Goal: Information Seeking & Learning: Compare options

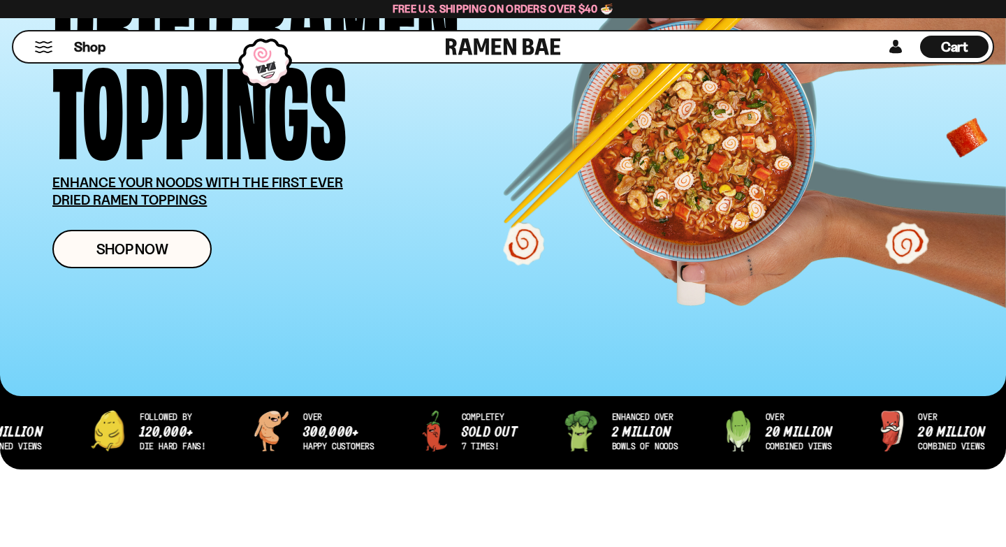
scroll to position [184, 0]
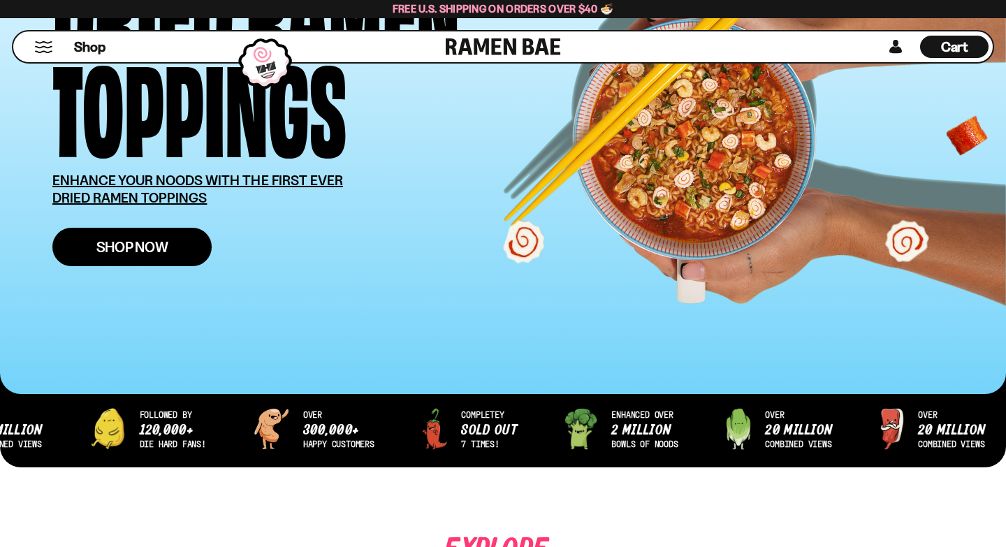
click at [103, 242] on span "Shop Now" at bounding box center [132, 247] width 72 height 15
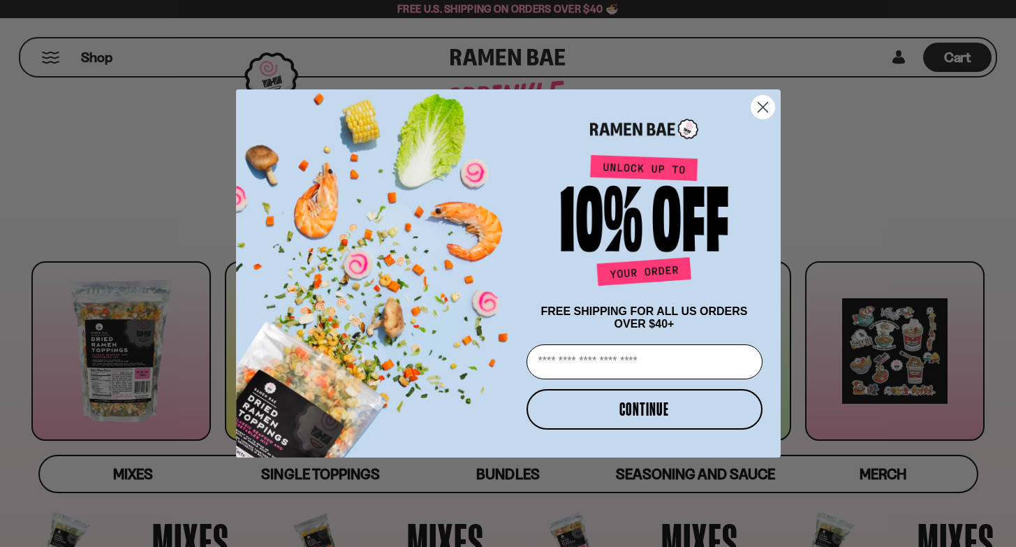
click at [754, 101] on circle "Close dialog" at bounding box center [762, 107] width 23 height 23
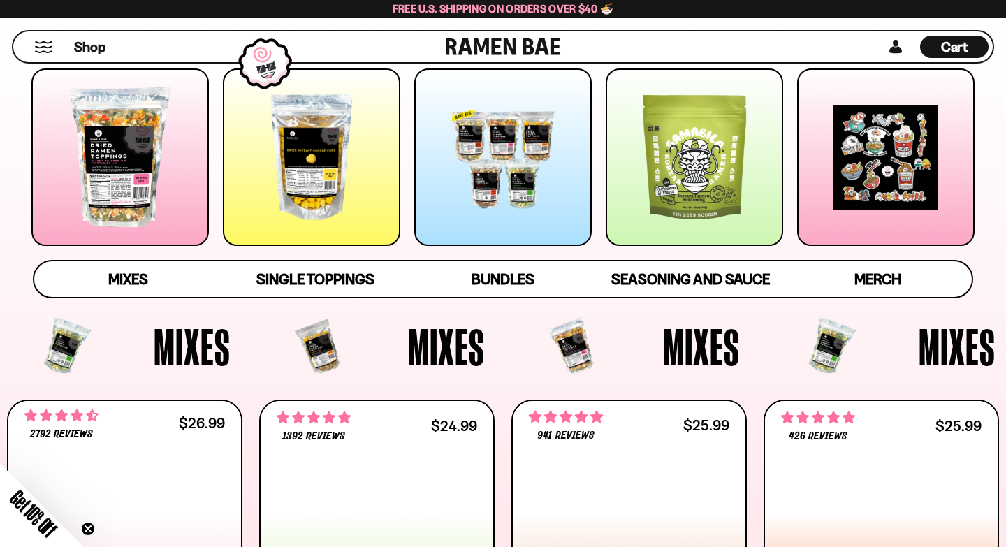
scroll to position [194, 0]
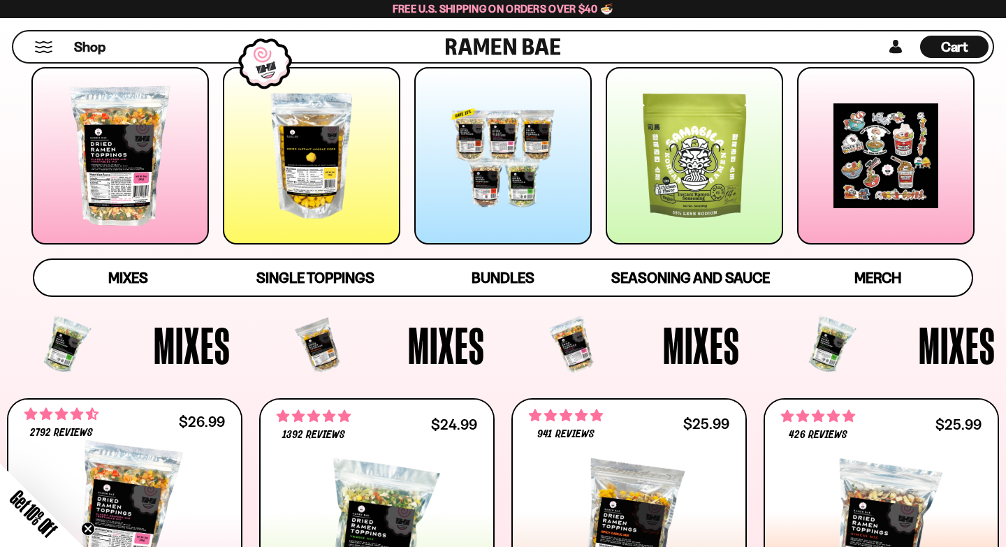
click at [536, 184] on div at bounding box center [502, 155] width 177 height 177
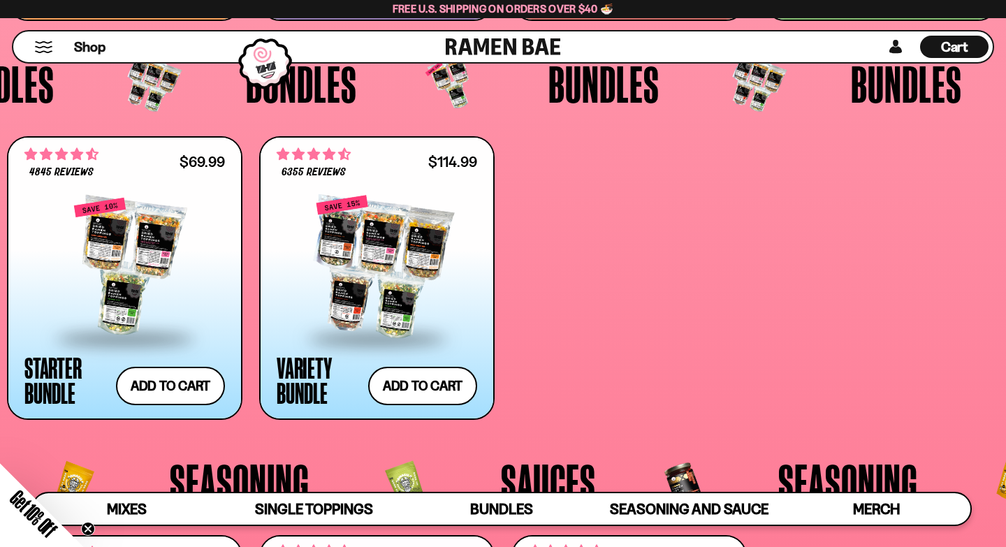
scroll to position [2755, 0]
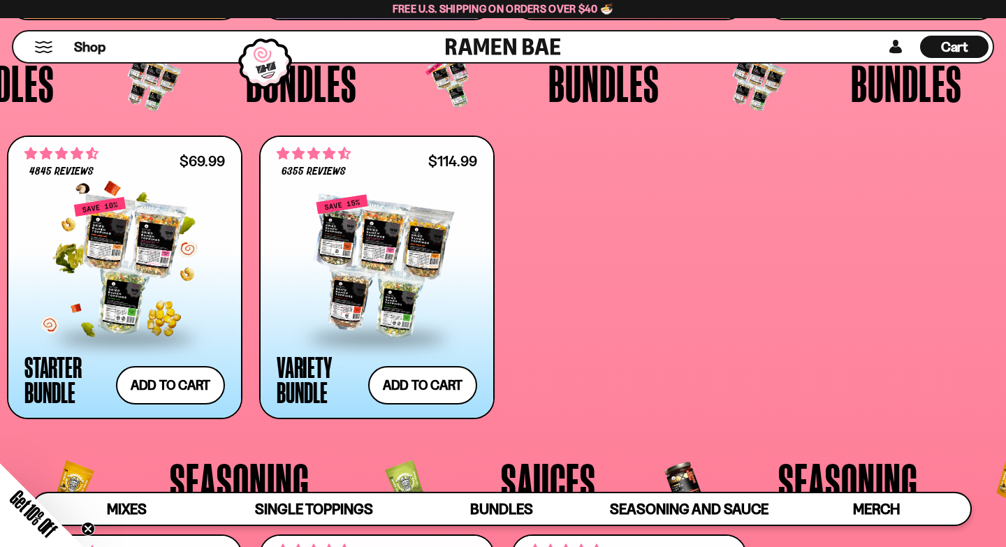
click at [123, 241] on div at bounding box center [124, 266] width 200 height 140
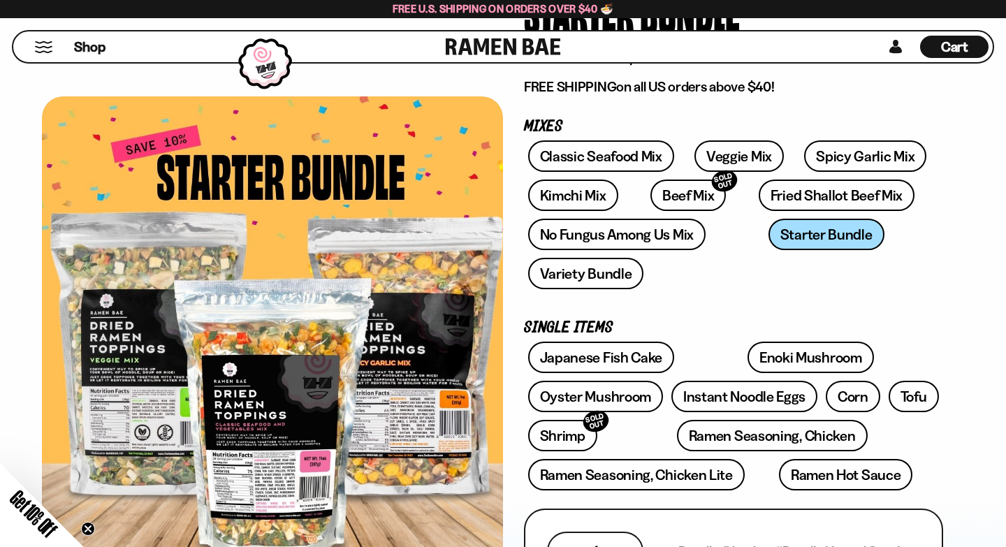
scroll to position [159, 0]
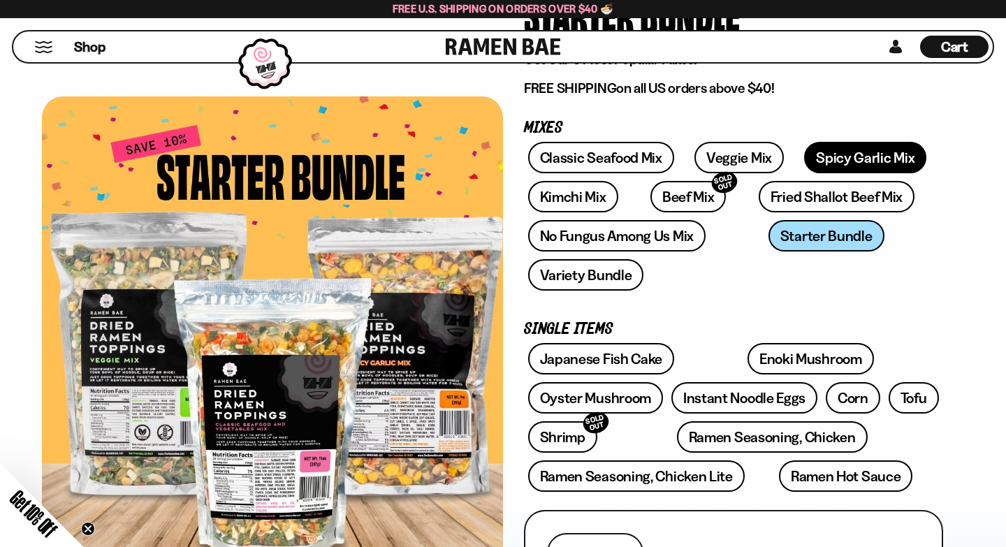
click at [806, 156] on link "Spicy Garlic Mix" at bounding box center [865, 157] width 122 height 31
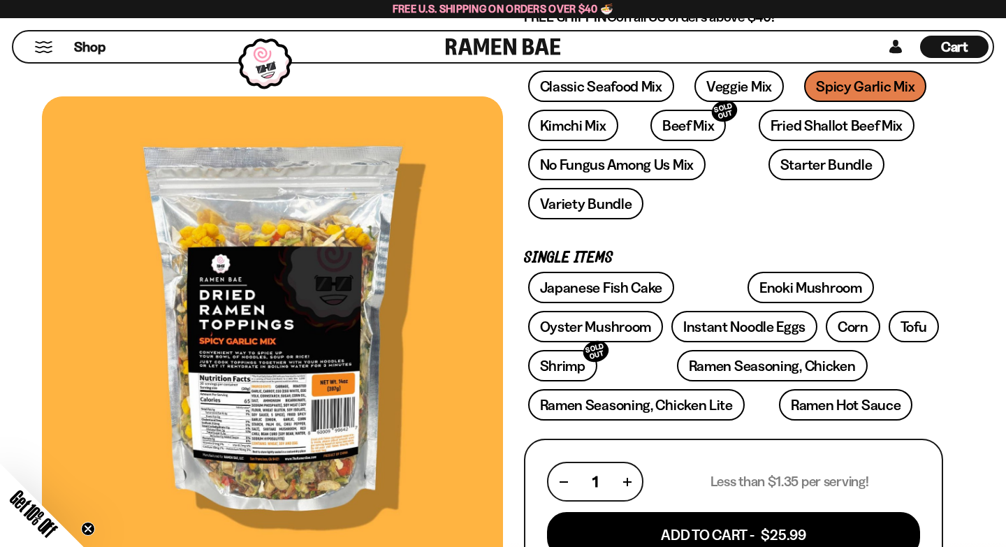
scroll to position [235, 0]
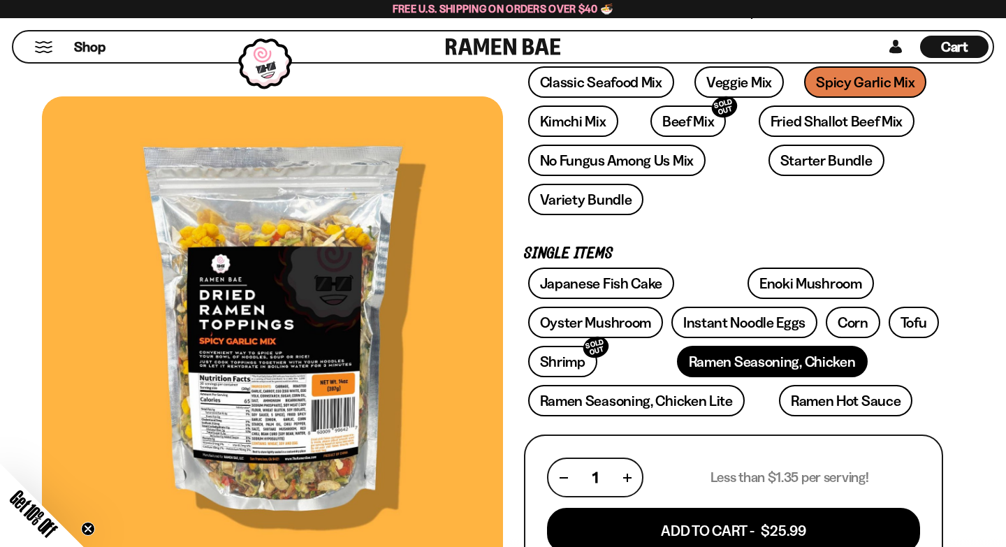
click at [686, 357] on link "Ramen Seasoning, Chicken" at bounding box center [772, 361] width 191 height 31
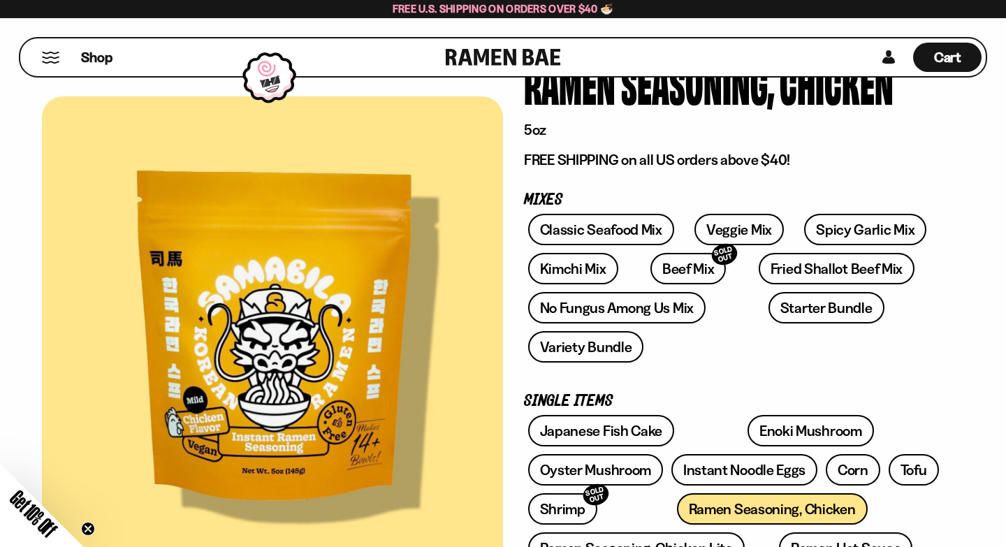
scroll to position [97, 0]
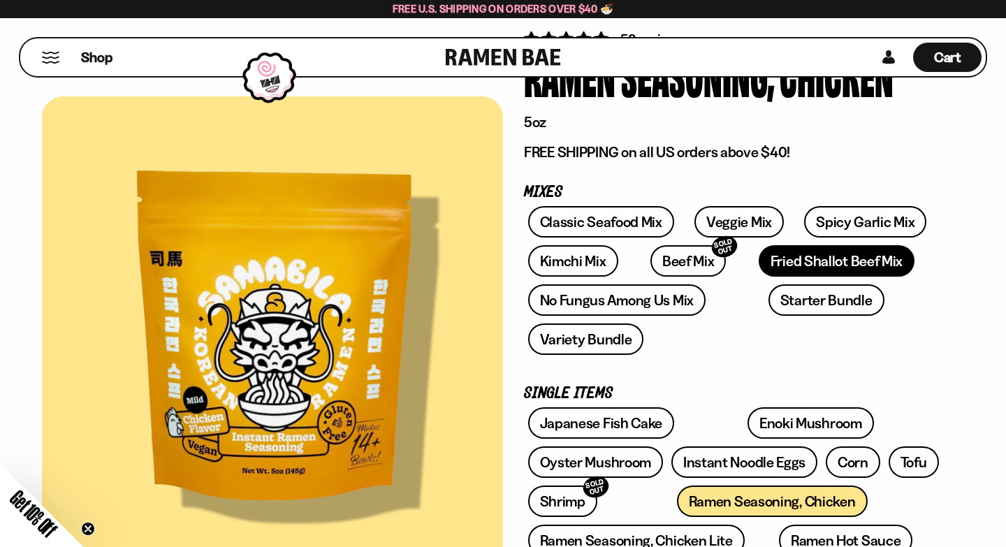
click at [759, 263] on link "Fried Shallot Beef Mix" at bounding box center [837, 260] width 156 height 31
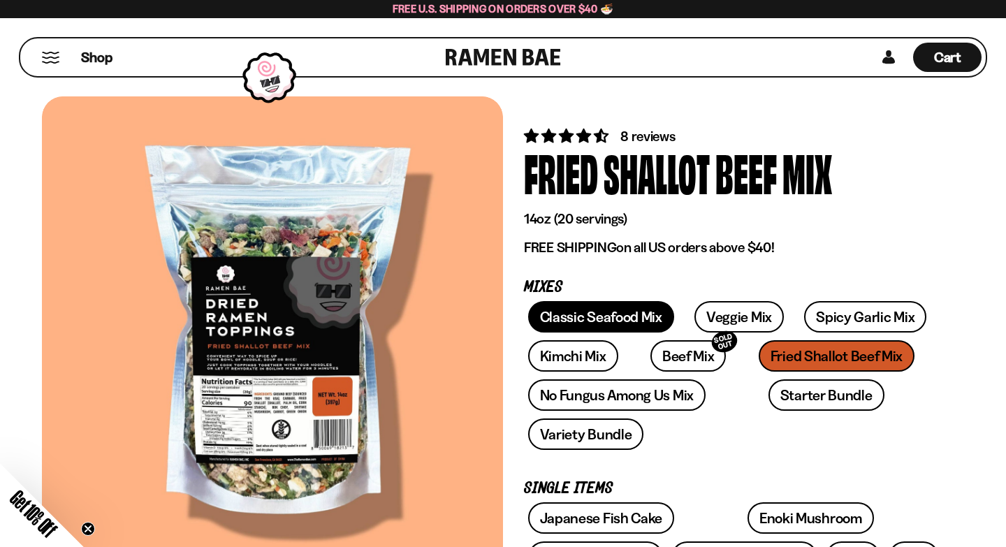
click at [637, 313] on link "Classic Seafood Mix" at bounding box center [601, 316] width 146 height 31
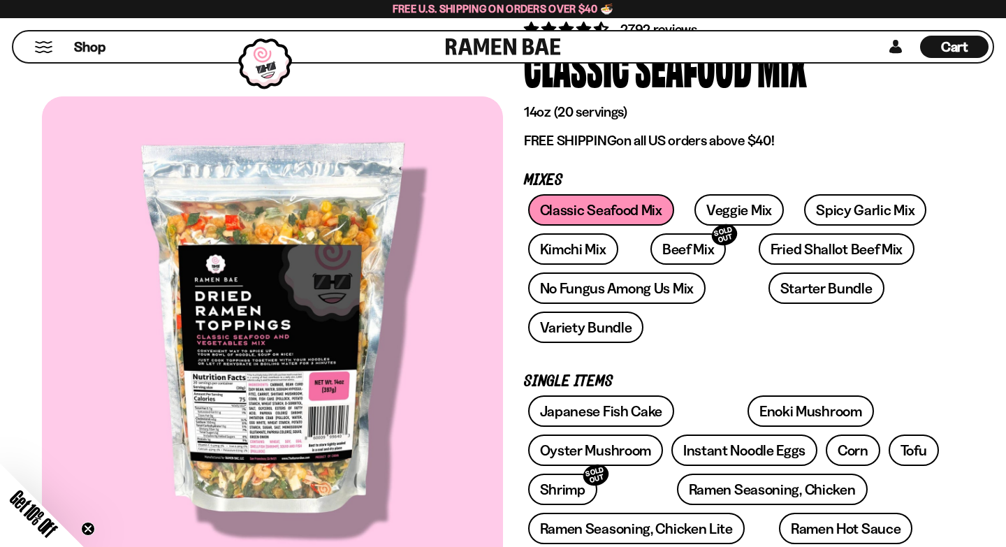
scroll to position [105, 0]
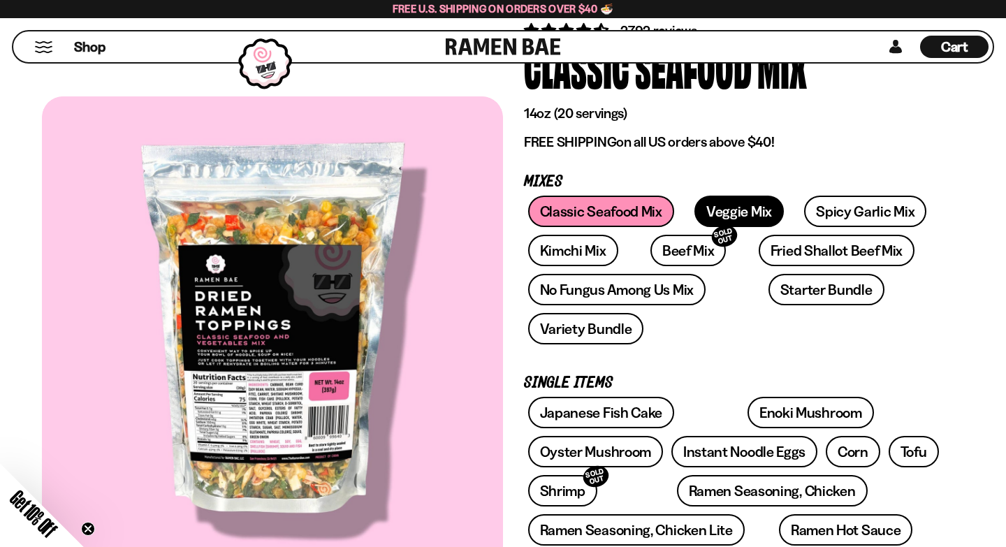
click at [736, 207] on link "Veggie Mix" at bounding box center [738, 211] width 89 height 31
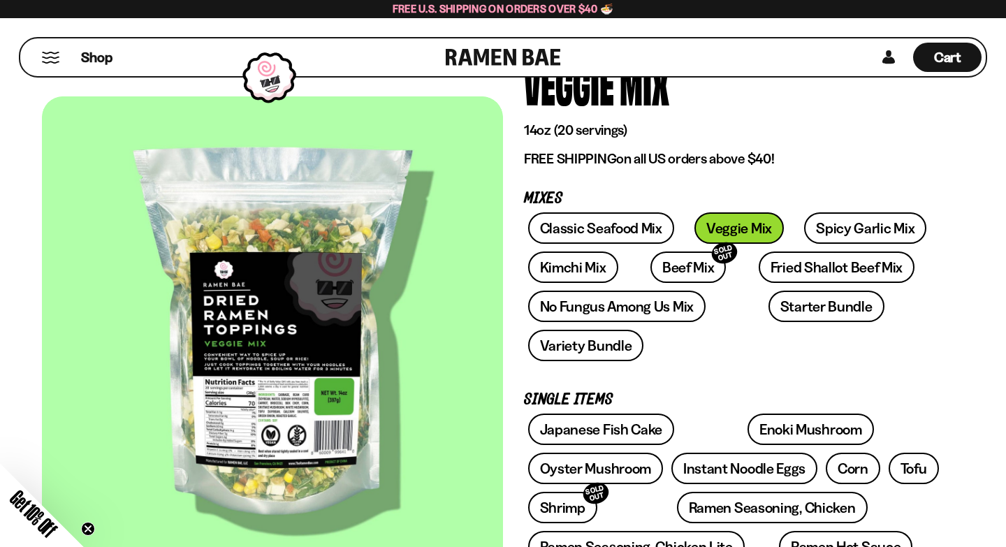
scroll to position [103, 0]
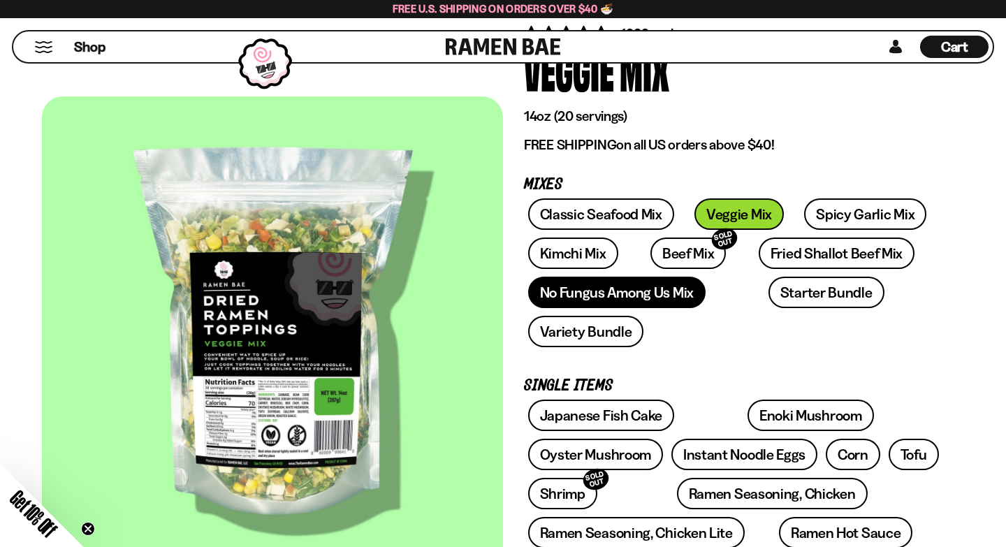
click at [653, 295] on link "No Fungus Among Us Mix" at bounding box center [616, 292] width 177 height 31
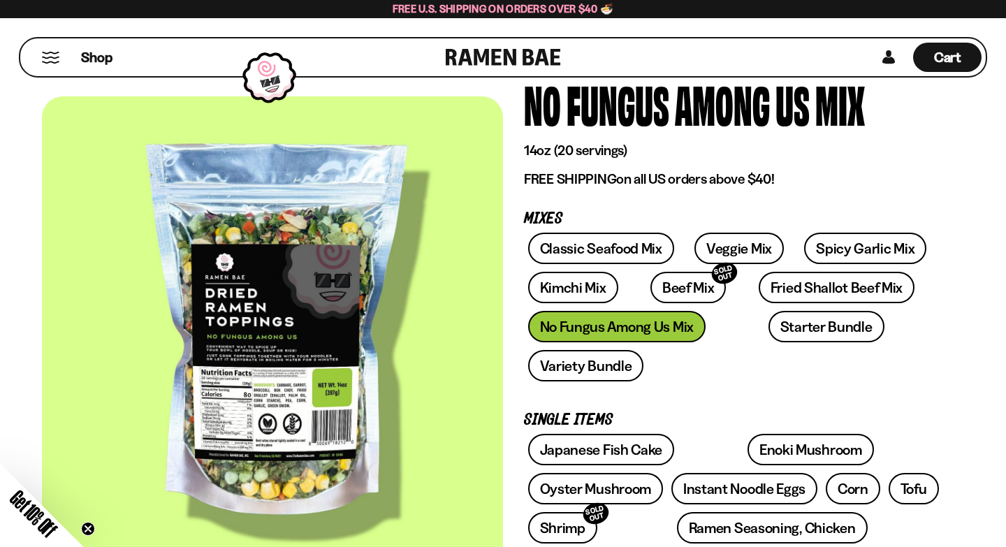
scroll to position [64, 0]
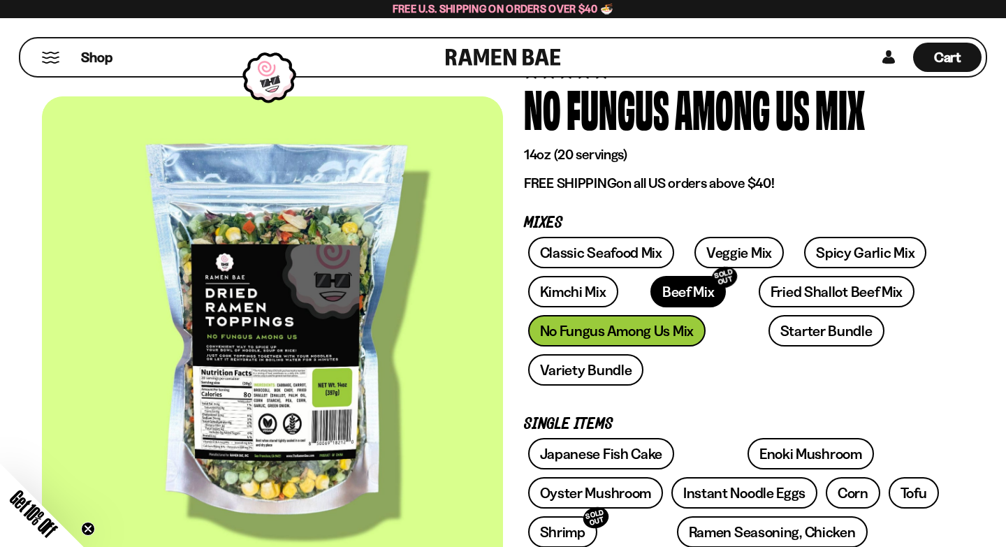
click at [659, 293] on link "Beef Mix SOLD OUT" at bounding box center [688, 291] width 76 height 31
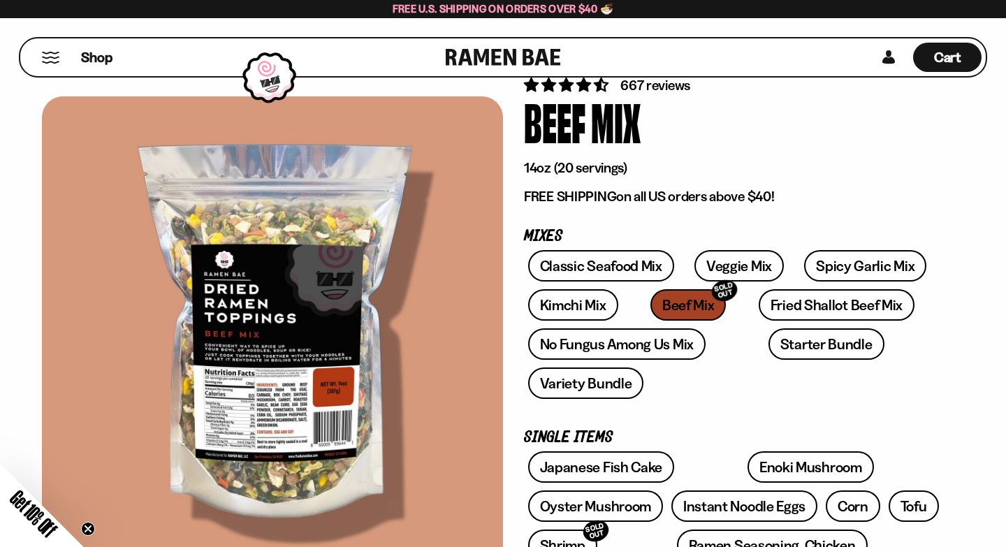
scroll to position [52, 0]
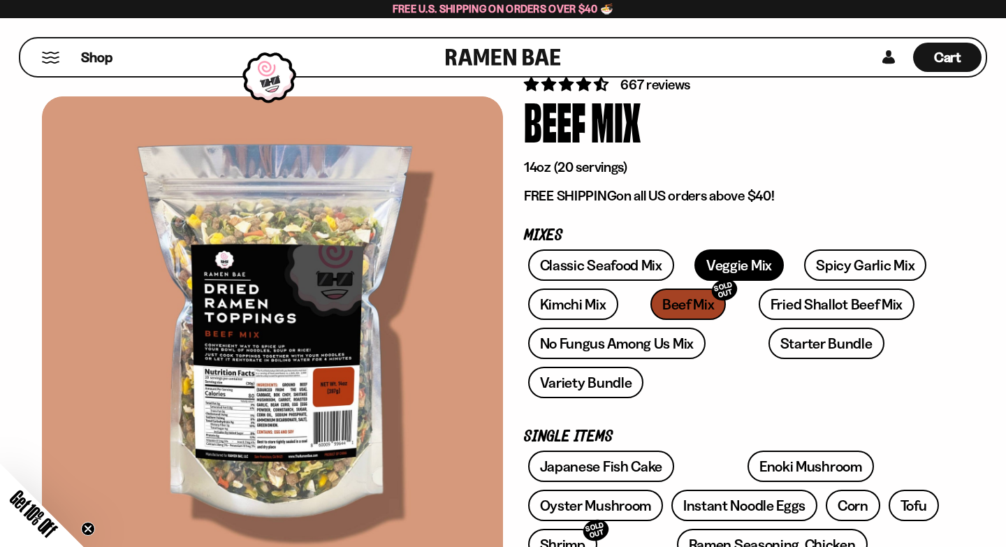
click at [743, 263] on link "Veggie Mix" at bounding box center [738, 264] width 89 height 31
